Goal: Task Accomplishment & Management: Complete application form

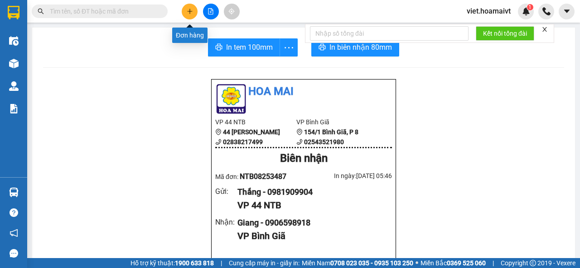
click at [189, 12] on icon "plus" at bounding box center [190, 11] width 6 height 6
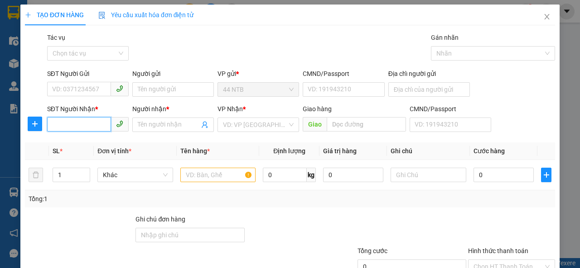
click at [80, 127] on input "SĐT Người Nhận *" at bounding box center [79, 124] width 64 height 14
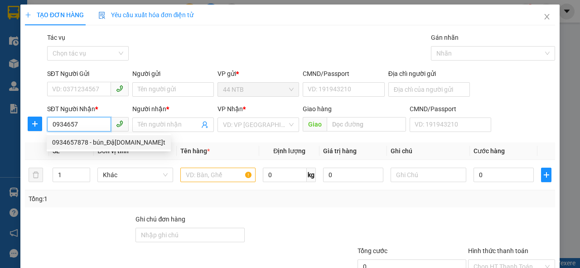
click at [91, 141] on div "0934657878 - bún_Đậ[DOMAIN_NAME]̣t" at bounding box center [108, 143] width 113 height 10
type input "0934657878"
type input "bún_Đậ[DOMAIN_NAME]̣t"
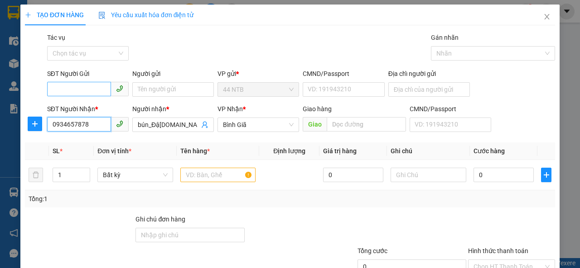
type input "0934657878"
click at [88, 87] on input "SĐT Người Gửi" at bounding box center [79, 89] width 64 height 14
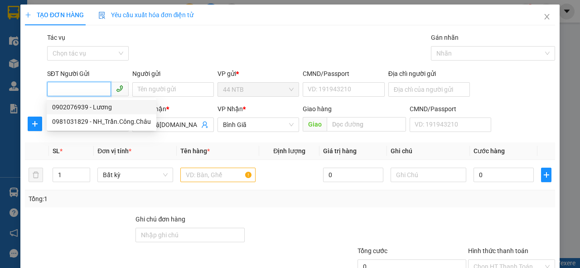
click at [82, 108] on div "0902076939 - Lương" at bounding box center [101, 107] width 99 height 10
type input "0902076939"
type input "Lương"
type input "035074000686"
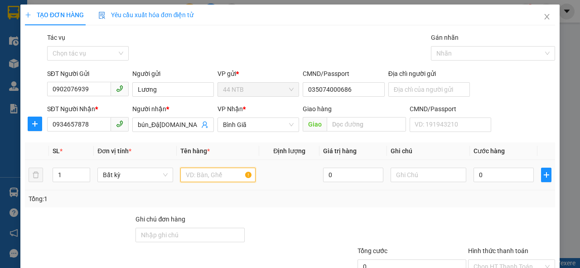
click at [216, 172] on input "text" at bounding box center [218, 175] width 76 height 14
type input "thùng"
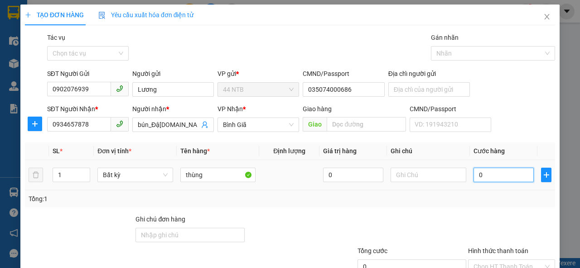
click at [480, 180] on input "0" at bounding box center [503, 175] width 60 height 14
type input "4"
type input "40"
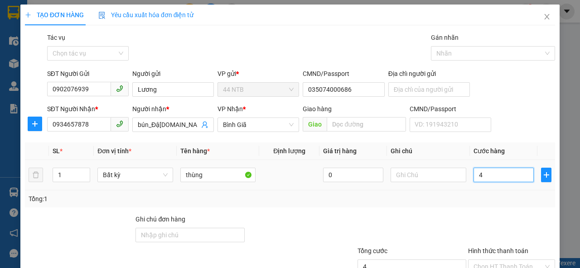
type input "40"
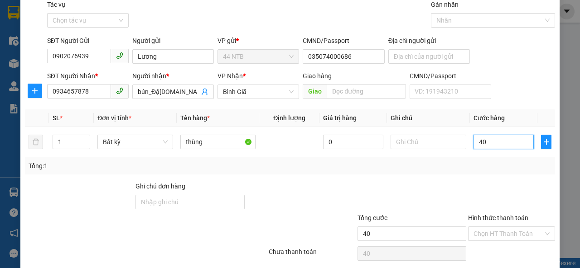
scroll to position [65, 0]
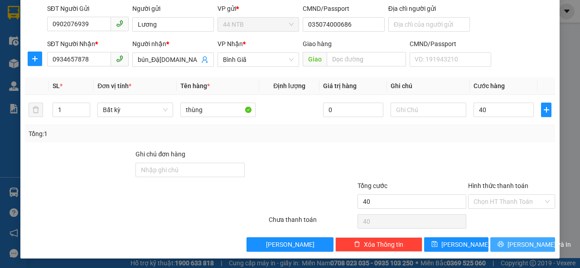
type input "40.000"
click at [510, 240] on span "[PERSON_NAME] và In" at bounding box center [538, 245] width 63 height 10
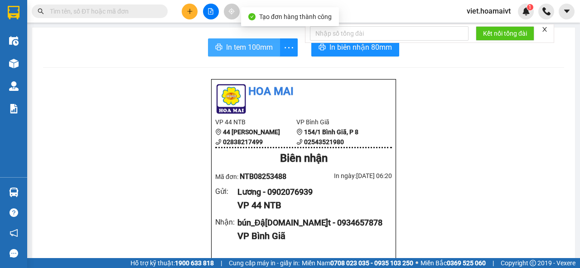
click at [228, 48] on span "In tem 100mm" at bounding box center [249, 47] width 47 height 11
